Goal: Task Accomplishment & Management: Manage account settings

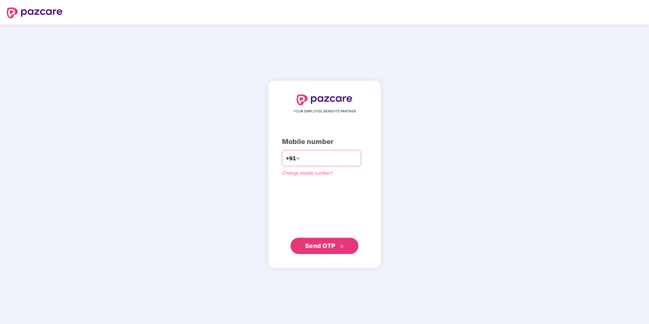
click at [343, 162] on input "number" at bounding box center [329, 158] width 56 height 11
drag, startPoint x: 295, startPoint y: 160, endPoint x: 310, endPoint y: 156, distance: 15.3
click at [301, 160] on input "**********" at bounding box center [329, 158] width 56 height 11
type input "**********"
click at [335, 244] on span "Send OTP" at bounding box center [324, 246] width 39 height 10
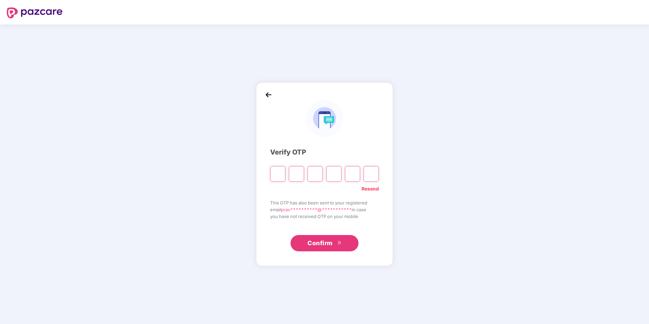
click at [280, 177] on input "Please enter verification code. Digit 1" at bounding box center [277, 174] width 15 height 16
type input "*"
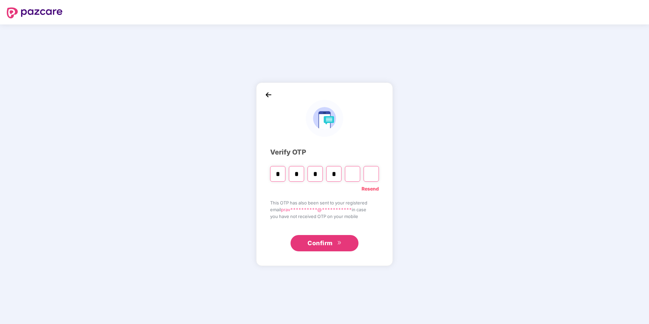
type input "*"
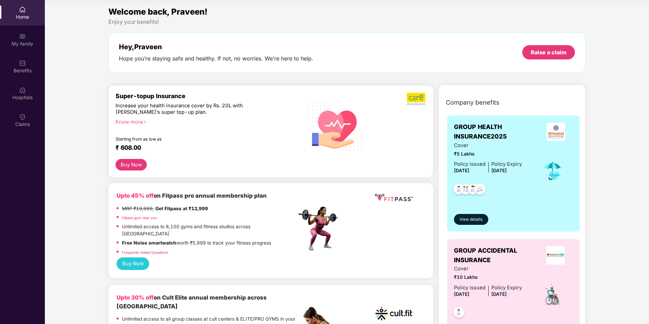
scroll to position [68, 0]
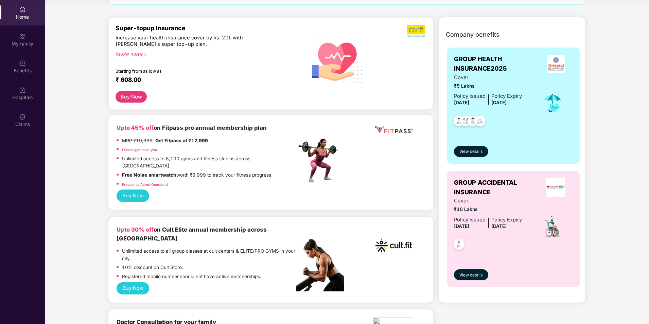
click at [163, 182] on link "Frequently Asked Questions!" at bounding box center [145, 184] width 46 height 4
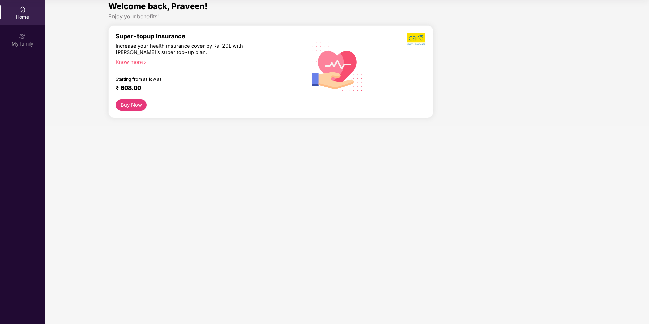
scroll to position [38, 0]
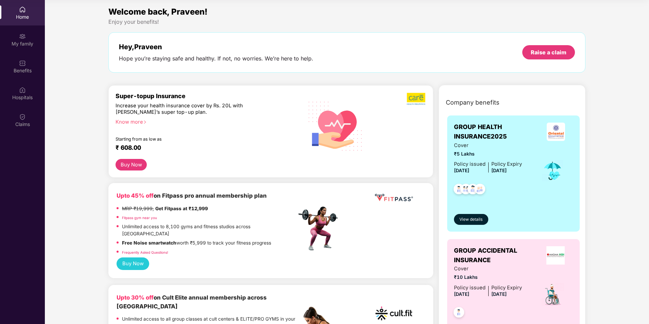
click at [254, 208] on div "MRP ₹19,999, Get Fitpass at ₹12,999" at bounding box center [206, 209] width 180 height 9
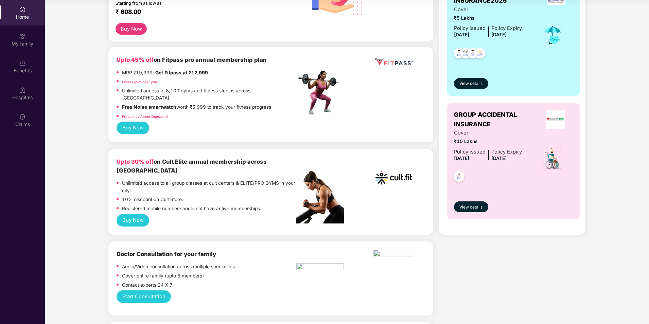
scroll to position [204, 0]
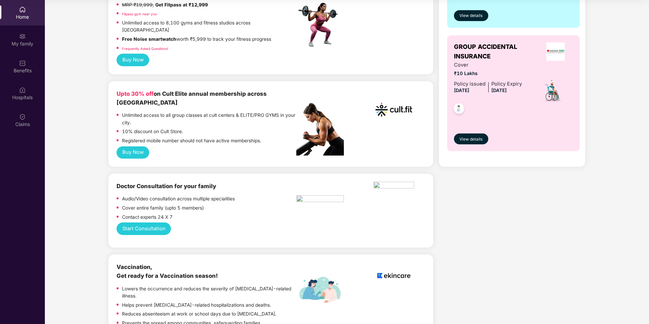
click at [299, 182] on div at bounding box center [320, 195] width 48 height 27
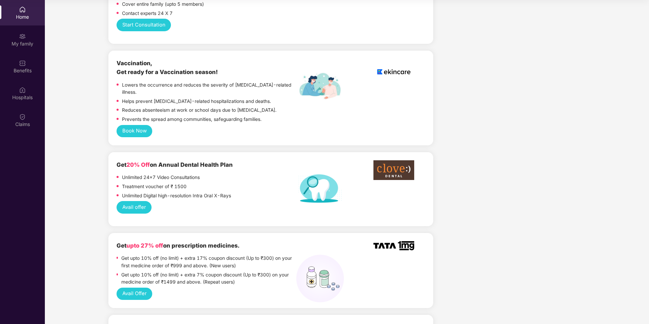
scroll to position [509, 0]
